Goal: Information Seeking & Learning: Find specific fact

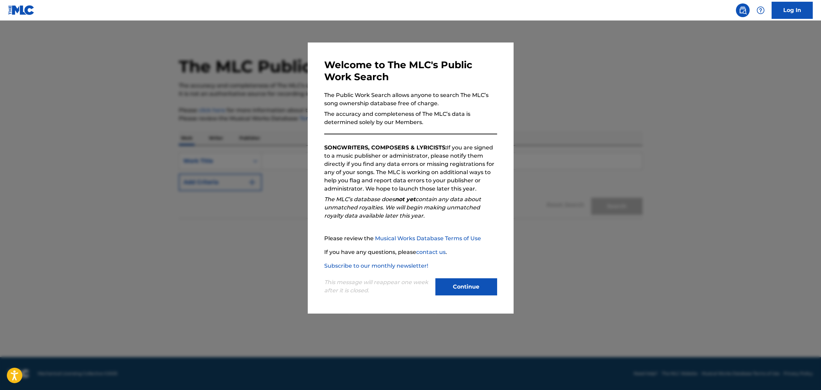
click at [448, 284] on button "Continue" at bounding box center [466, 286] width 62 height 17
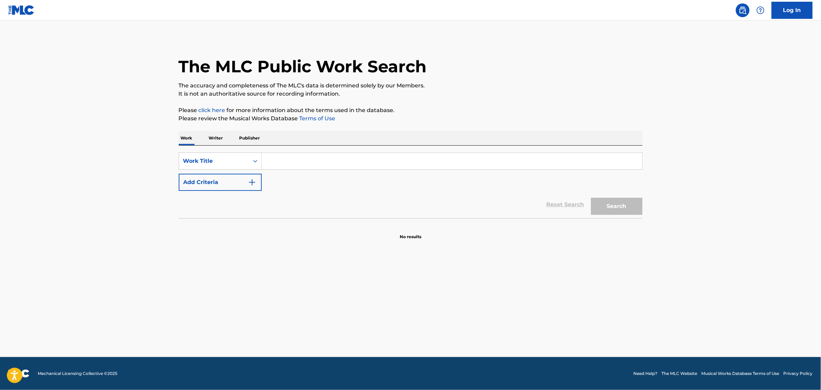
click at [285, 167] on input "Search Form" at bounding box center [452, 161] width 380 height 16
paste input "Dile Que Tu Me Quieres"
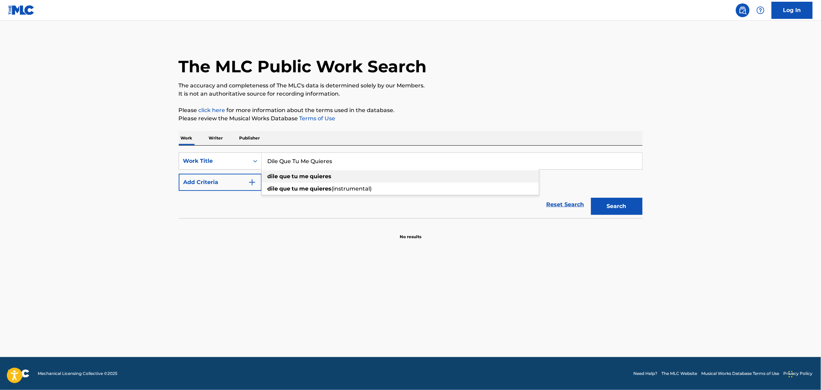
type input "Dile Que Tu Me Quieres"
click at [346, 179] on div "dile que tu me quieres" at bounding box center [400, 176] width 277 height 12
click at [617, 206] on button "Search" at bounding box center [616, 206] width 51 height 17
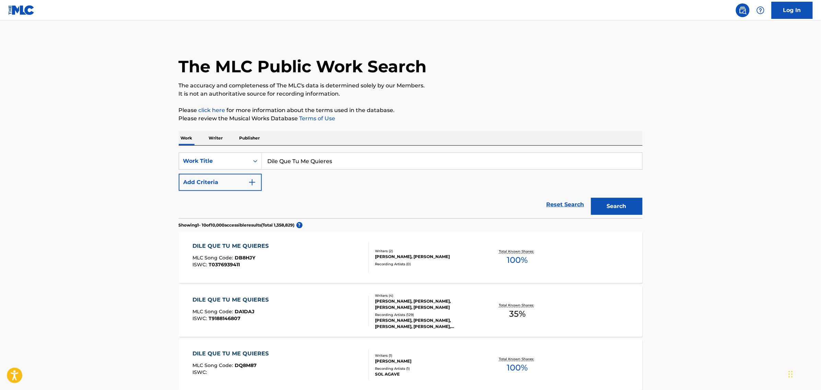
click at [314, 309] on div "DILE QUE TU ME QUIERES MLC Song Code : DA1DAJ ISWC : T9188146807" at bounding box center [280, 311] width 176 height 31
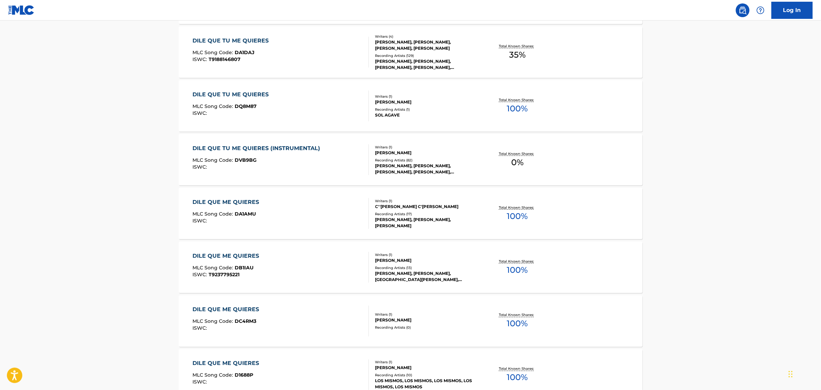
scroll to position [300, 0]
